Goal: Task Accomplishment & Management: Use online tool/utility

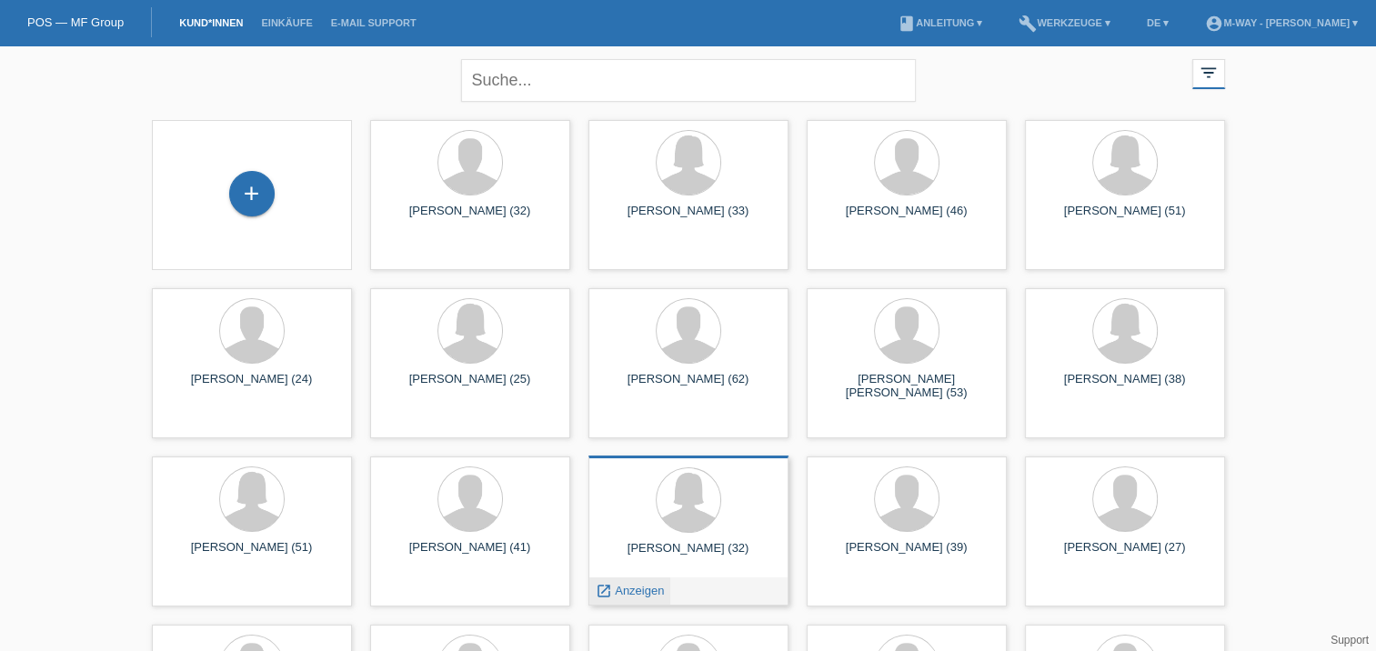
click at [640, 589] on span "Anzeigen" at bounding box center [639, 591] width 49 height 14
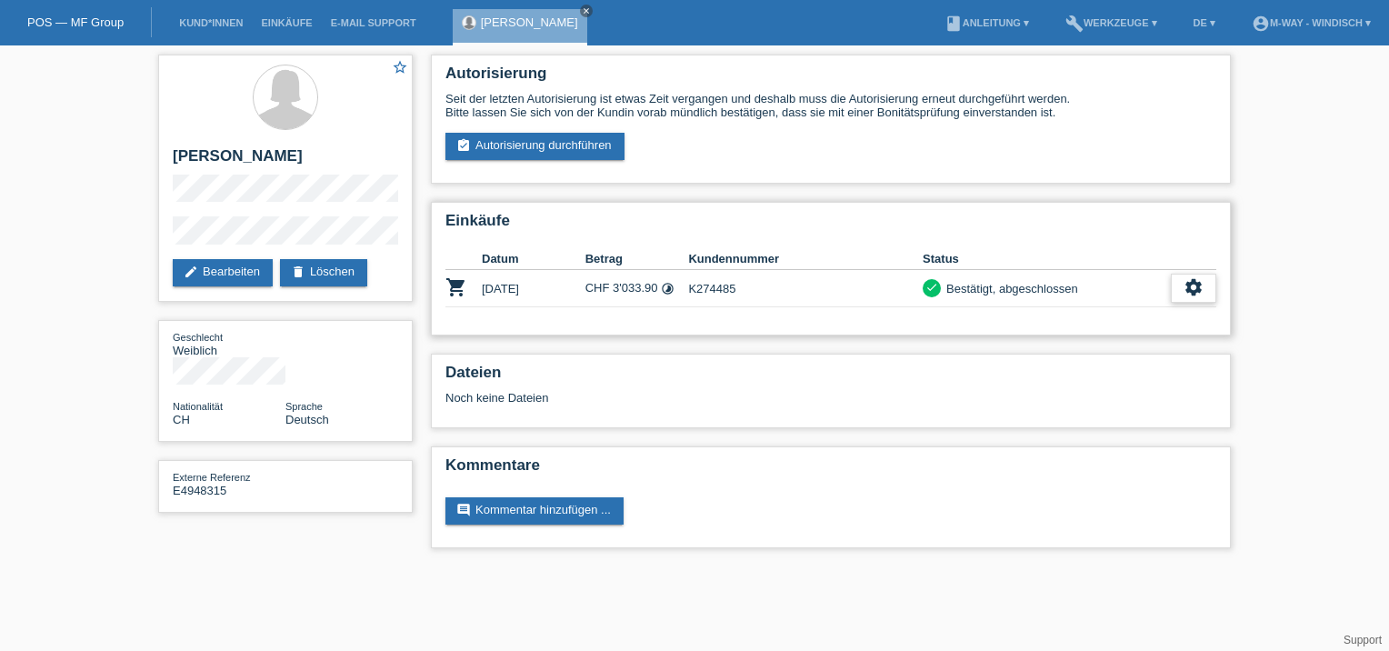
click at [1194, 284] on icon "settings" at bounding box center [1194, 287] width 20 height 20
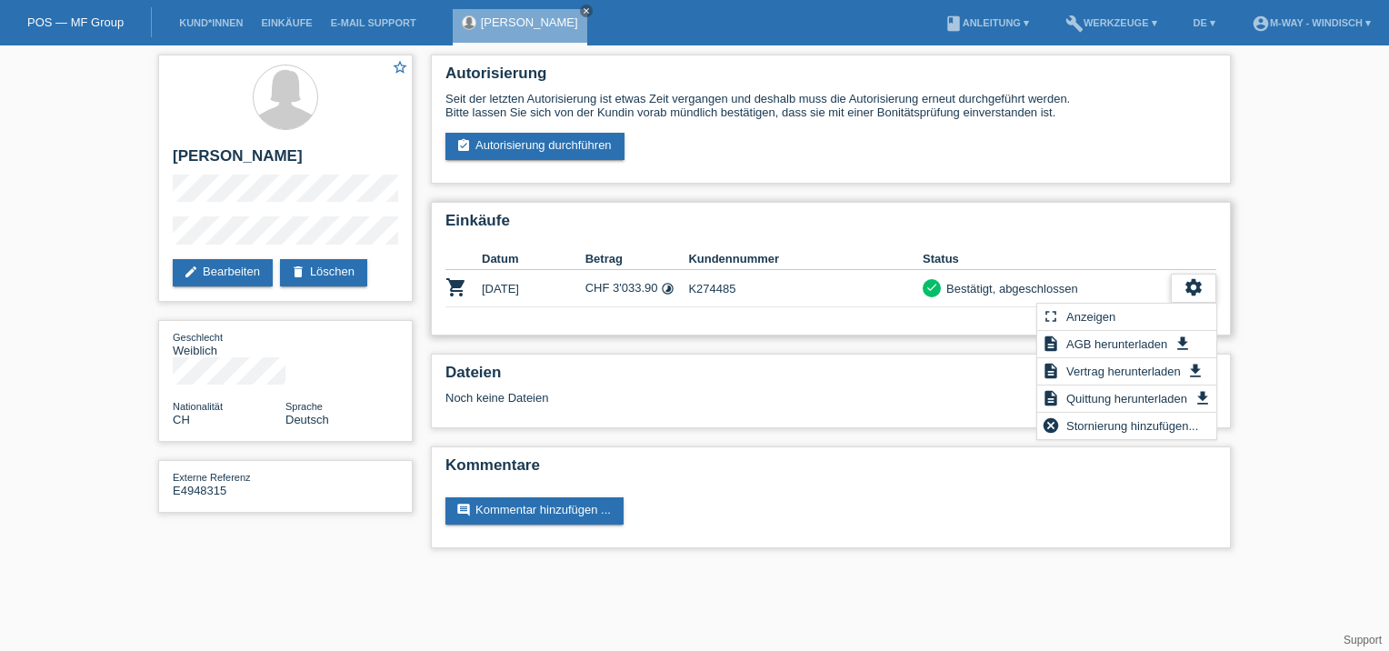
click at [1194, 284] on icon "settings" at bounding box center [1194, 287] width 20 height 20
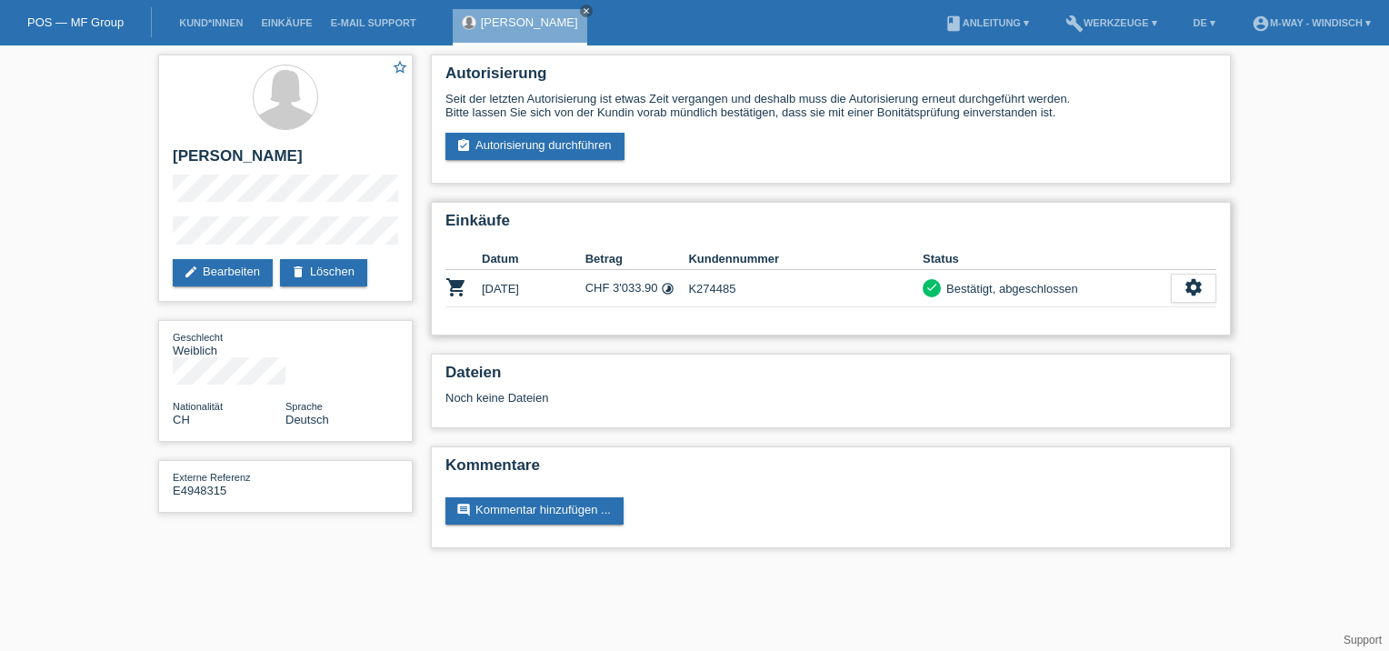
click at [626, 285] on td "CHF 3'033.90 timelapse" at bounding box center [638, 288] width 104 height 37
click at [1177, 285] on div "settings" at bounding box center [1193, 288] width 45 height 29
click at [974, 325] on div "Einkäufe Datum Betrag Kundennummer Status shopping_cart 29.07.2025 CHF 3'033.90…" at bounding box center [831, 269] width 800 height 134
click at [646, 283] on td "CHF 3'033.90 timelapse" at bounding box center [638, 288] width 104 height 37
click at [646, 285] on td "CHF 3'033.90 timelapse" at bounding box center [638, 288] width 104 height 37
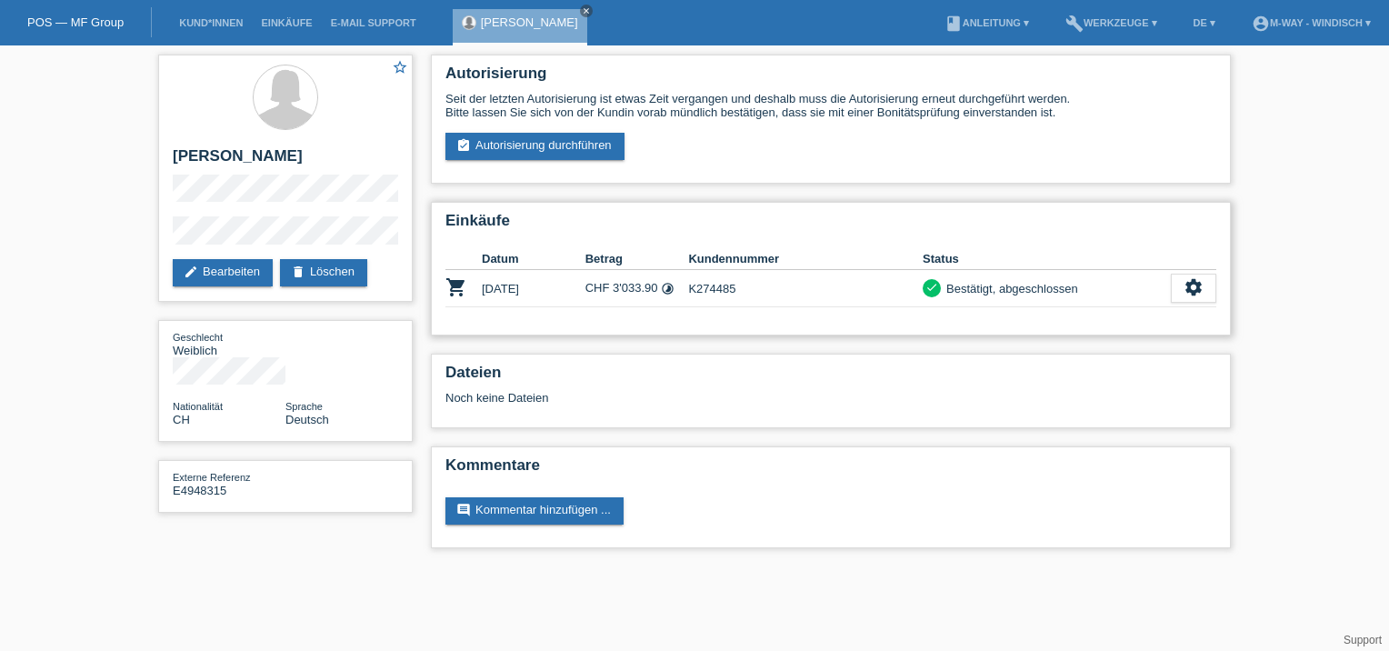
click at [646, 285] on td "CHF 3'033.90 timelapse" at bounding box center [638, 288] width 104 height 37
drag, startPoint x: 646, startPoint y: 285, endPoint x: 614, endPoint y: 273, distance: 34.3
click at [614, 273] on td "CHF 3'033.90 timelapse" at bounding box center [638, 288] width 104 height 37
drag, startPoint x: 572, startPoint y: 145, endPoint x: 600, endPoint y: 197, distance: 59.0
click at [572, 145] on link "assignment_turned_in Autorisierung durchführen" at bounding box center [535, 146] width 179 height 27
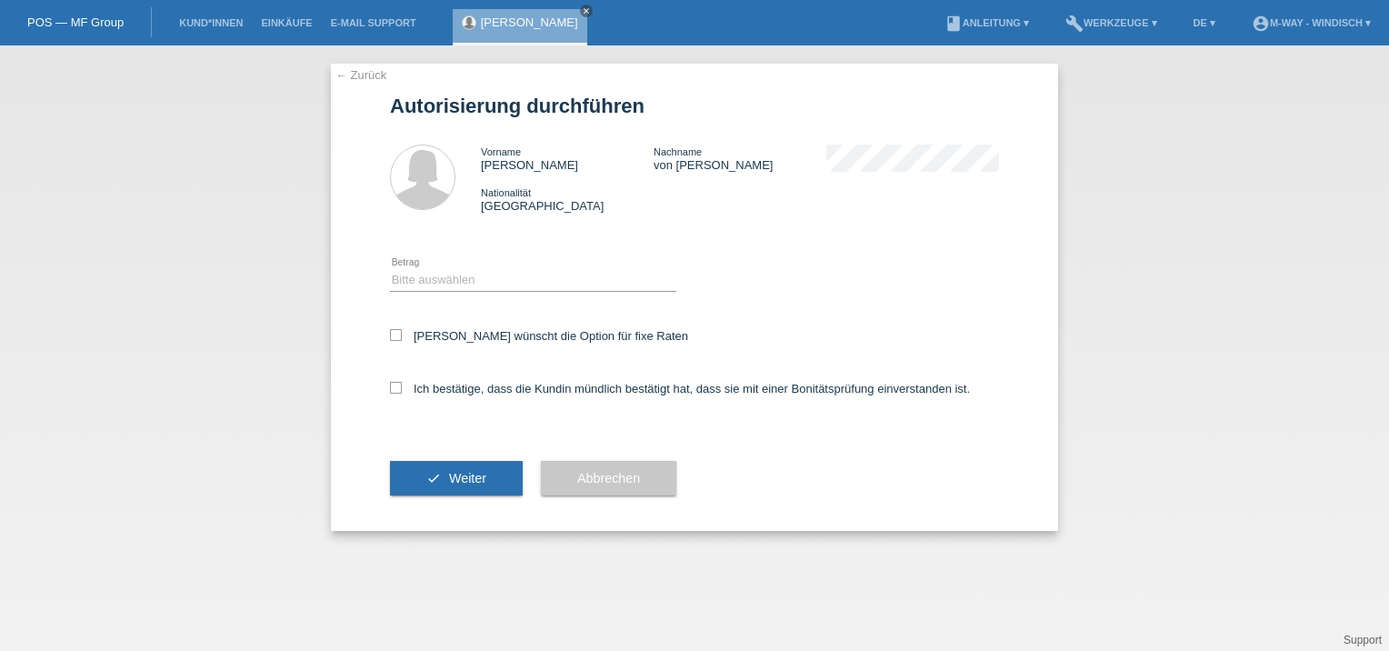
click at [415, 291] on icon at bounding box center [533, 291] width 286 height 1
click at [419, 285] on select "Bitte auswählen CHF 1.00 - CHF 499.00 CHF 500.00 - CHF 1'999.00 CHF 2'000.00 - …" at bounding box center [533, 280] width 286 height 22
select select "3"
click at [390, 269] on select "Bitte auswählen CHF 1.00 - CHF 499.00 CHF 500.00 - CHF 1'999.00 CHF 2'000.00 - …" at bounding box center [533, 280] width 286 height 22
click at [395, 336] on icon at bounding box center [396, 335] width 12 height 12
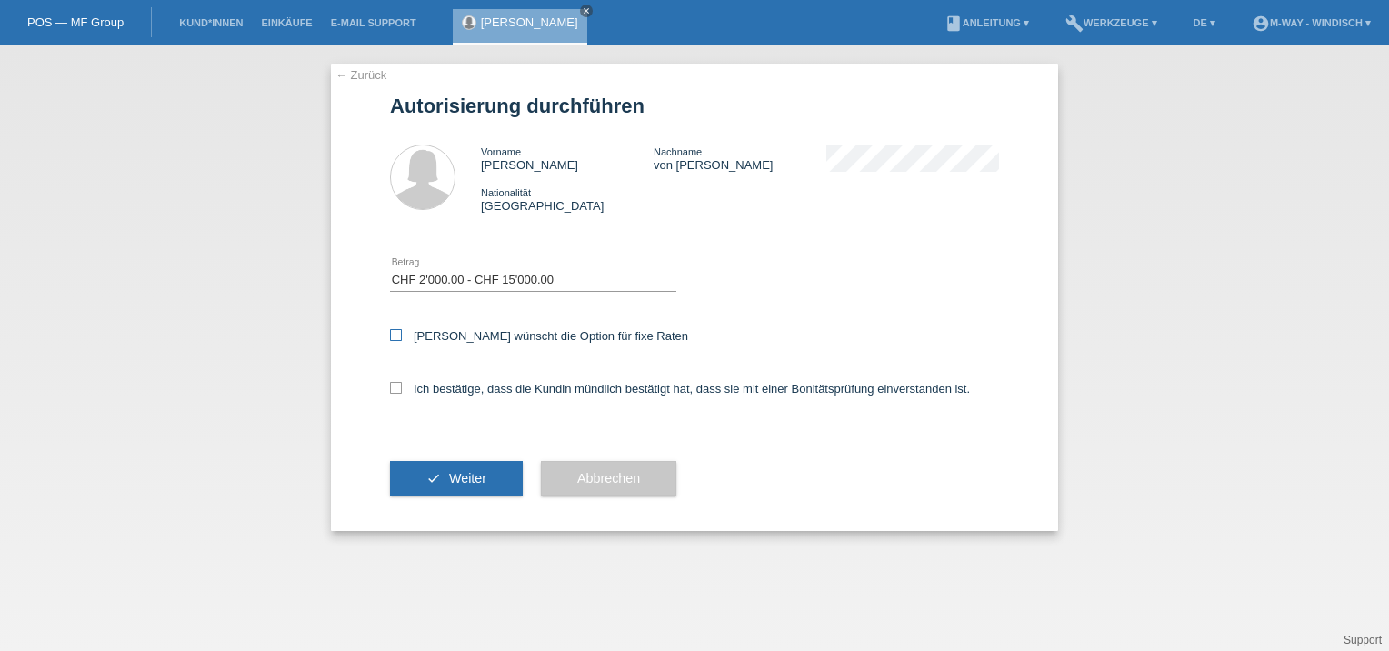
click at [395, 336] on input "[PERSON_NAME] wünscht die Option für fixe Raten" at bounding box center [396, 335] width 12 height 12
checkbox input "true"
click at [388, 390] on div "← Zurück Autorisierung durchführen Vorname [PERSON_NAME] Nachname von [PERSON_N…" at bounding box center [694, 297] width 727 height 467
click at [390, 390] on icon at bounding box center [396, 388] width 12 height 12
click at [390, 390] on input "Ich bestätige, dass die Kundin mündlich bestätigt hat, dass sie mit einer Bonit…" at bounding box center [396, 388] width 12 height 12
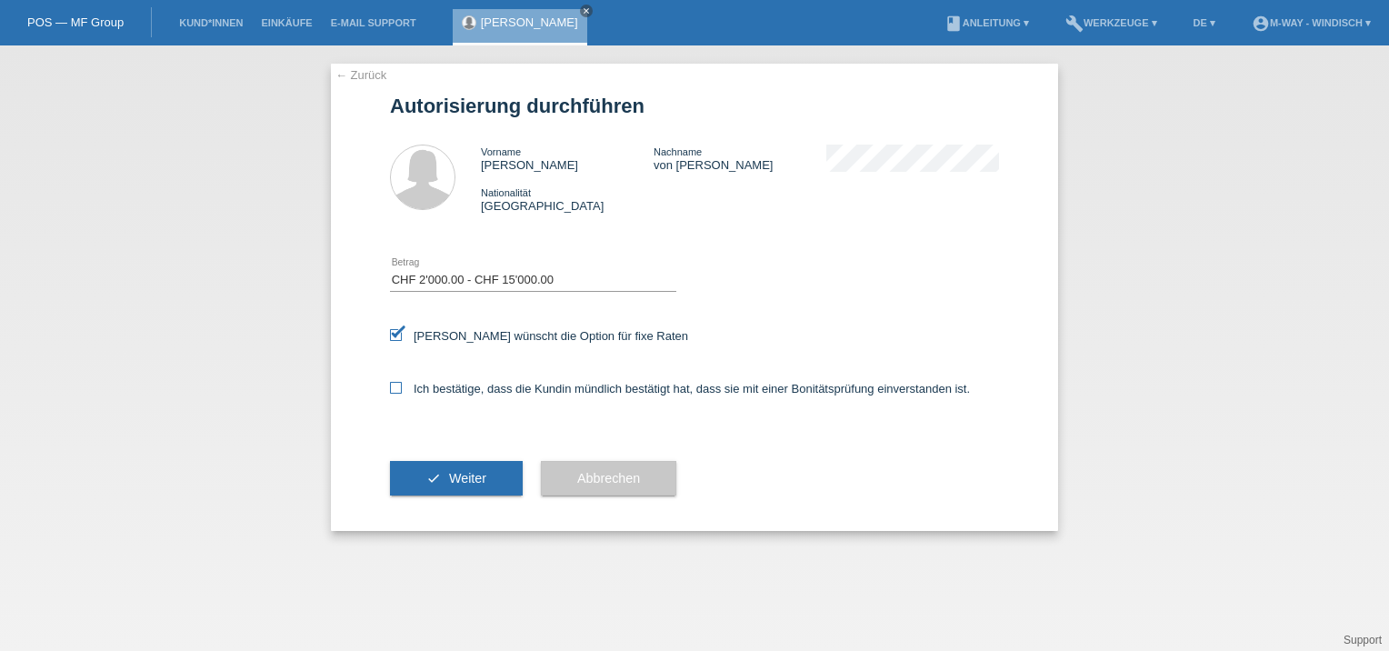
checkbox input "true"
click at [433, 458] on div "check Weiter" at bounding box center [456, 478] width 133 height 105
click at [443, 476] on button "check Weiter" at bounding box center [456, 478] width 133 height 35
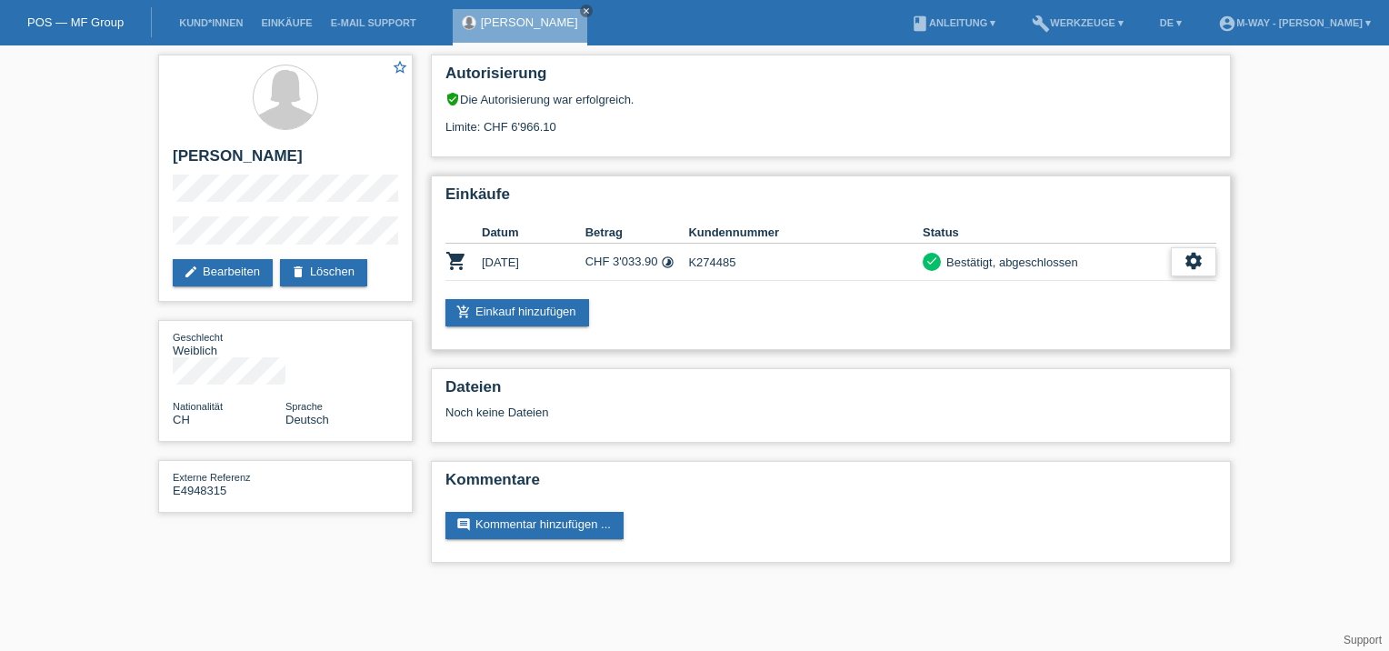
click at [1197, 260] on icon "settings" at bounding box center [1194, 261] width 20 height 20
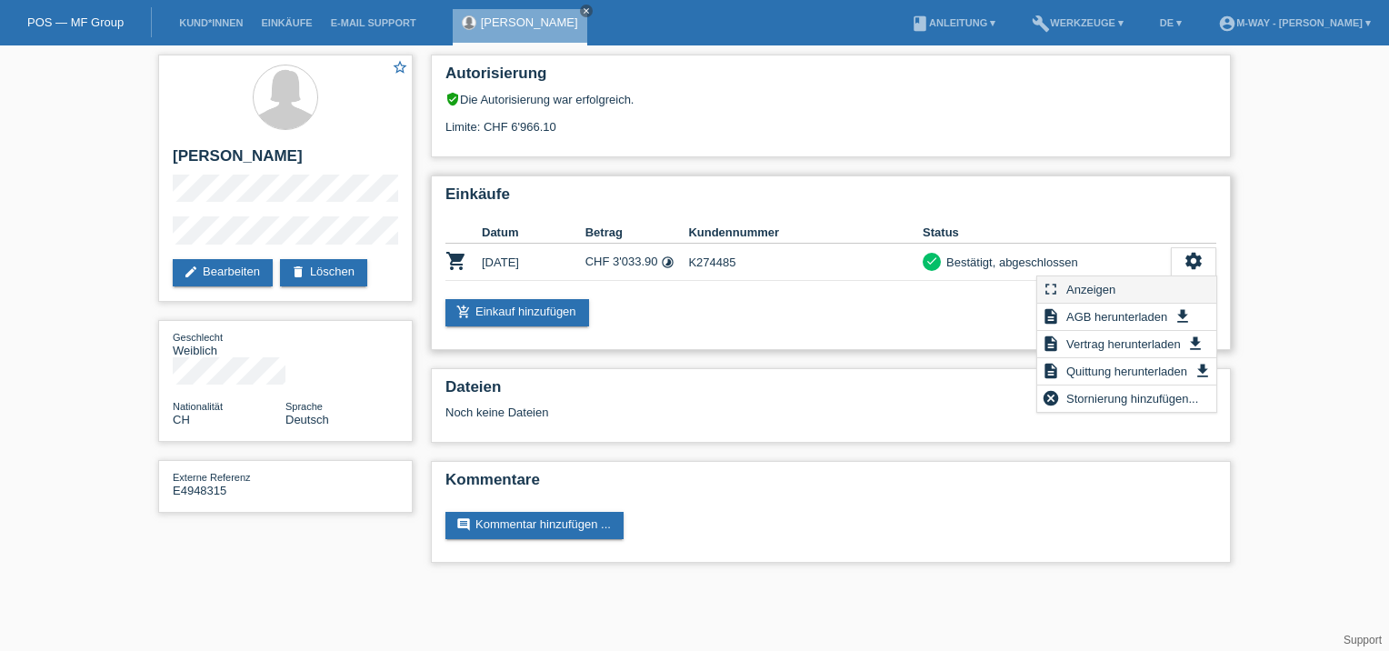
click at [1074, 286] on span "Anzeigen" at bounding box center [1091, 289] width 55 height 22
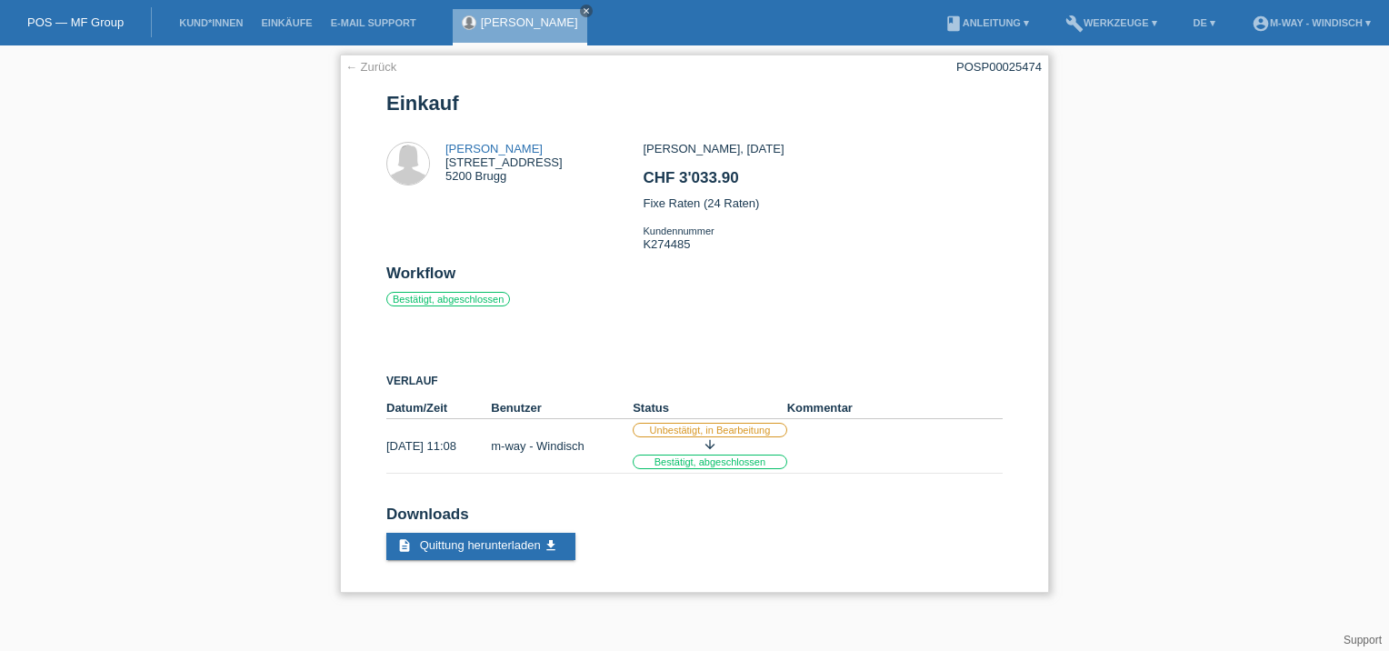
click at [382, 62] on link "← Zurück" at bounding box center [371, 67] width 51 height 14
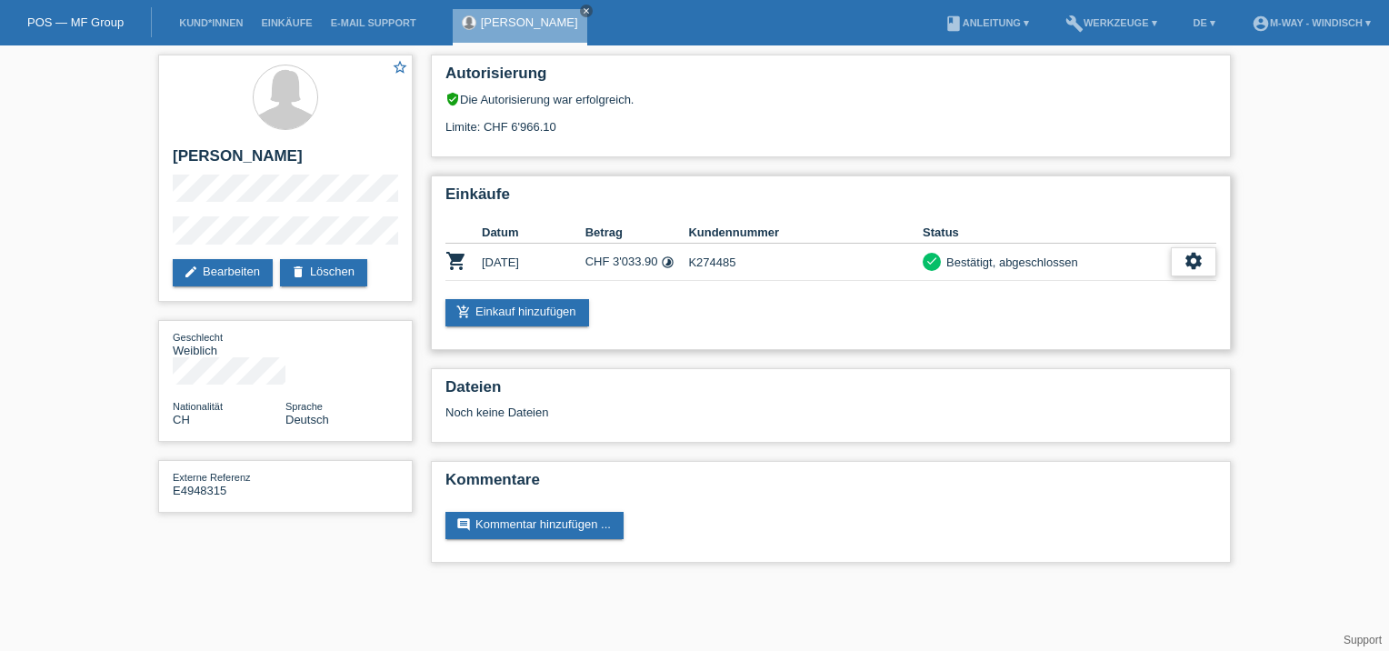
click at [1203, 266] on icon "settings" at bounding box center [1194, 261] width 20 height 20
